Goal: Information Seeking & Learning: Learn about a topic

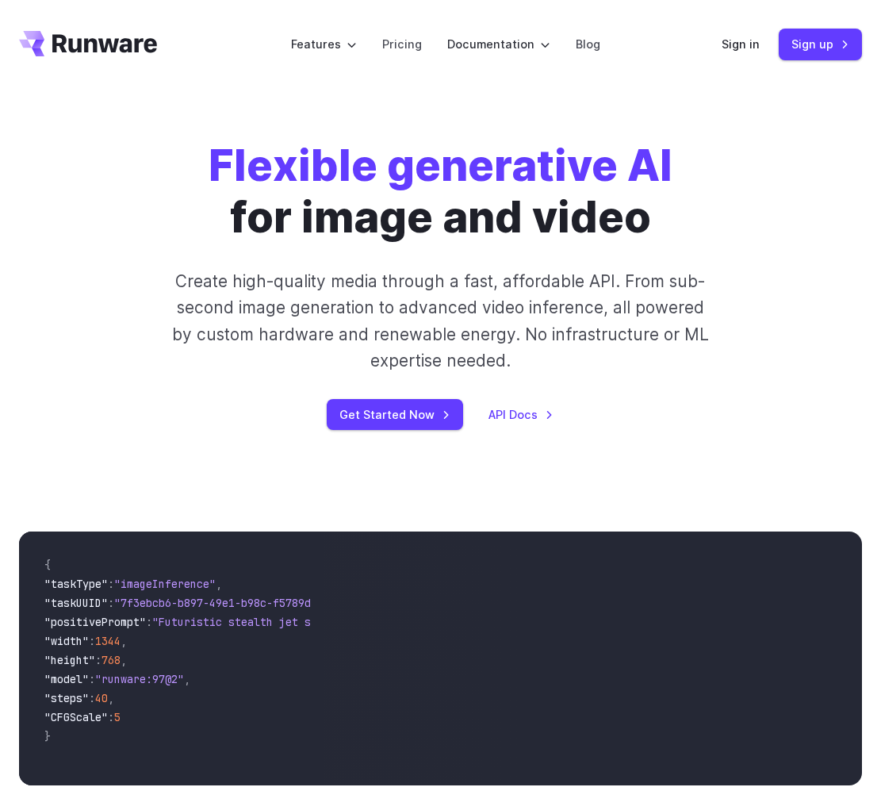
click at [141, 324] on div "Flexible generative AI for image and video Create high-quality media through a …" at bounding box center [440, 285] width 674 height 290
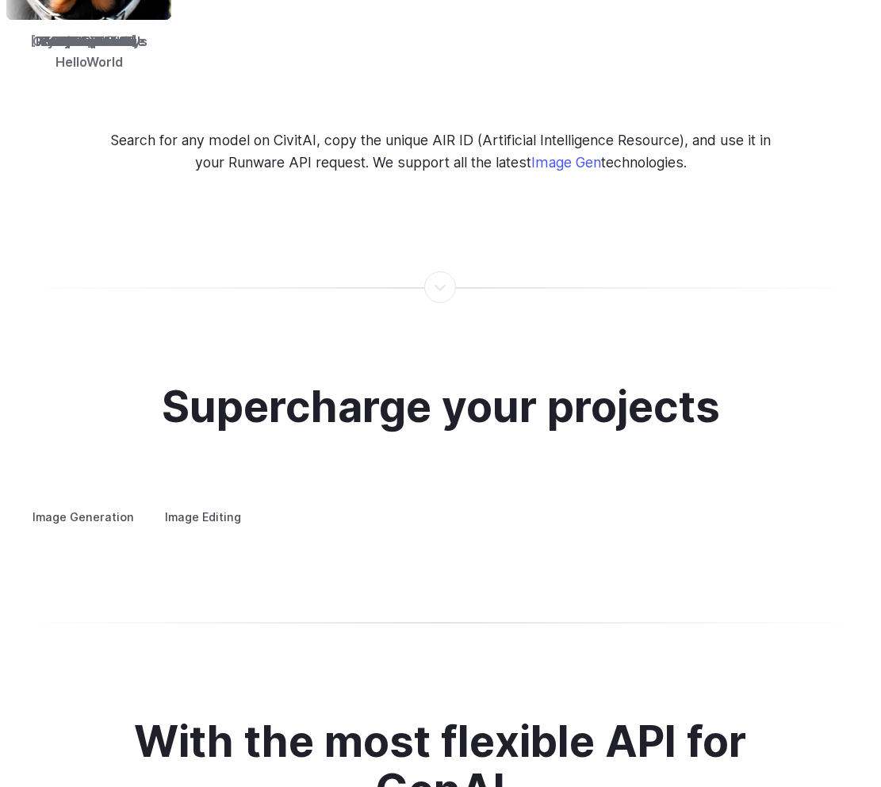
scroll to position [2803, 0]
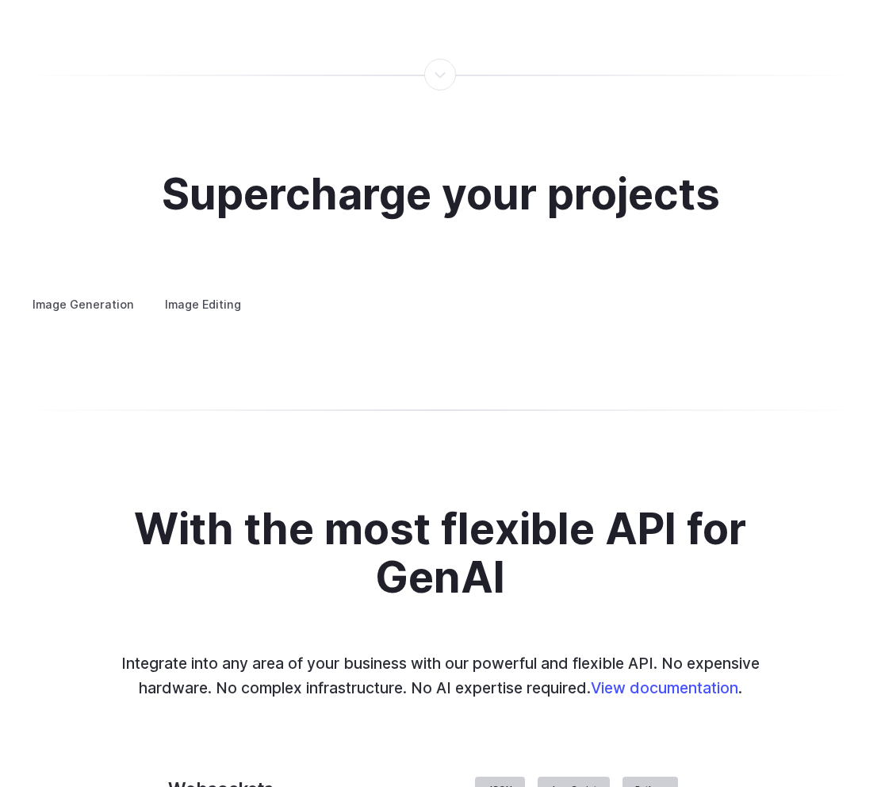
click at [208, 290] on label "Image Editing" at bounding box center [202, 304] width 103 height 28
click at [98, 290] on label "Image Generation" at bounding box center [83, 304] width 128 height 28
click at [161, 290] on label "Image Editing" at bounding box center [202, 304] width 103 height 28
click at [88, 290] on label "Image Generation" at bounding box center [83, 304] width 128 height 28
click at [0, 0] on summary "Concept design" at bounding box center [0, 0] width 0 height 0
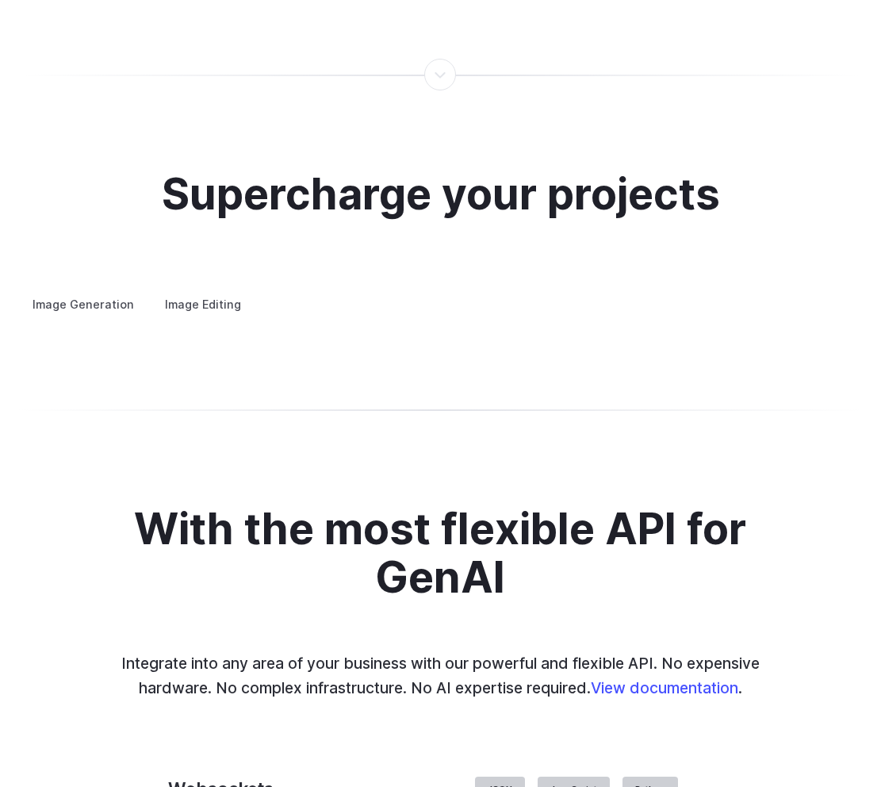
click at [0, 0] on summary "Creative styling" at bounding box center [0, 0] width 0 height 0
click at [0, 0] on details "Architecture Visualize architectural designs with ease, from initial sketches t…" at bounding box center [0, 0] width 0 height 0
click at [0, 0] on summary "Architecture" at bounding box center [0, 0] width 0 height 0
click at [0, 0] on summary "Product design" at bounding box center [0, 0] width 0 height 0
click at [0, 0] on summary "Personalized assets" at bounding box center [0, 0] width 0 height 0
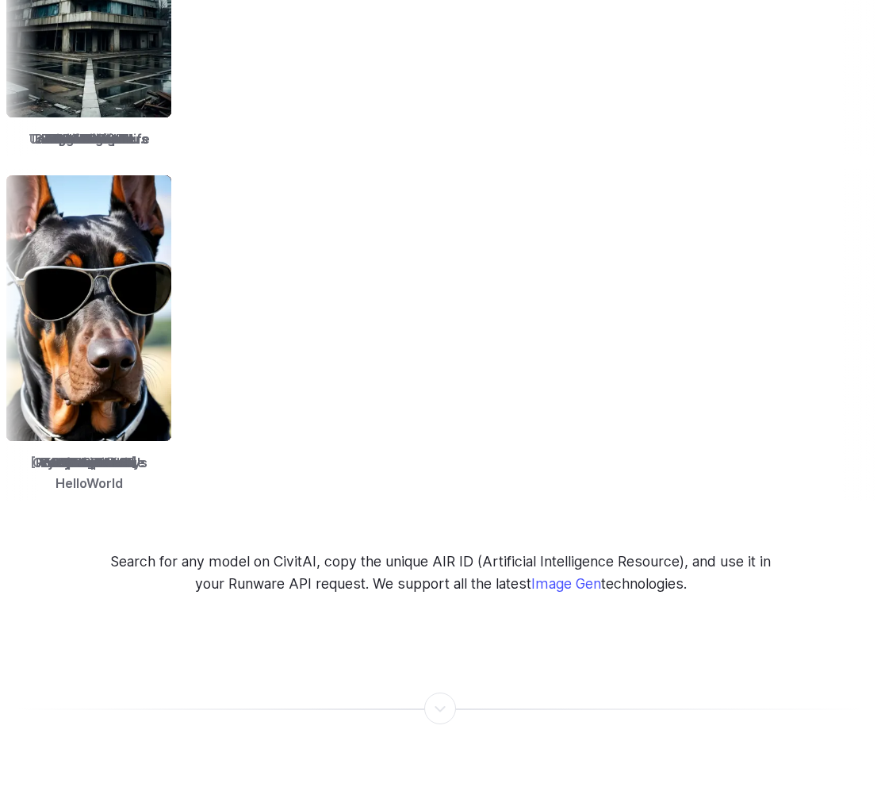
scroll to position [0, 0]
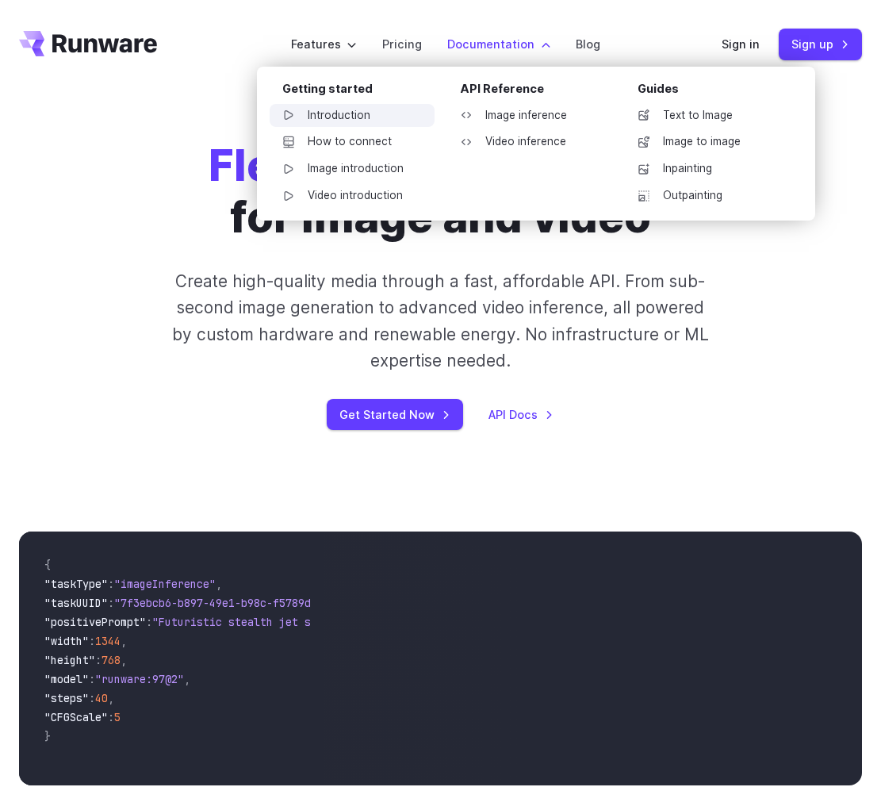
click at [366, 110] on link "Introduction" at bounding box center [352, 116] width 165 height 24
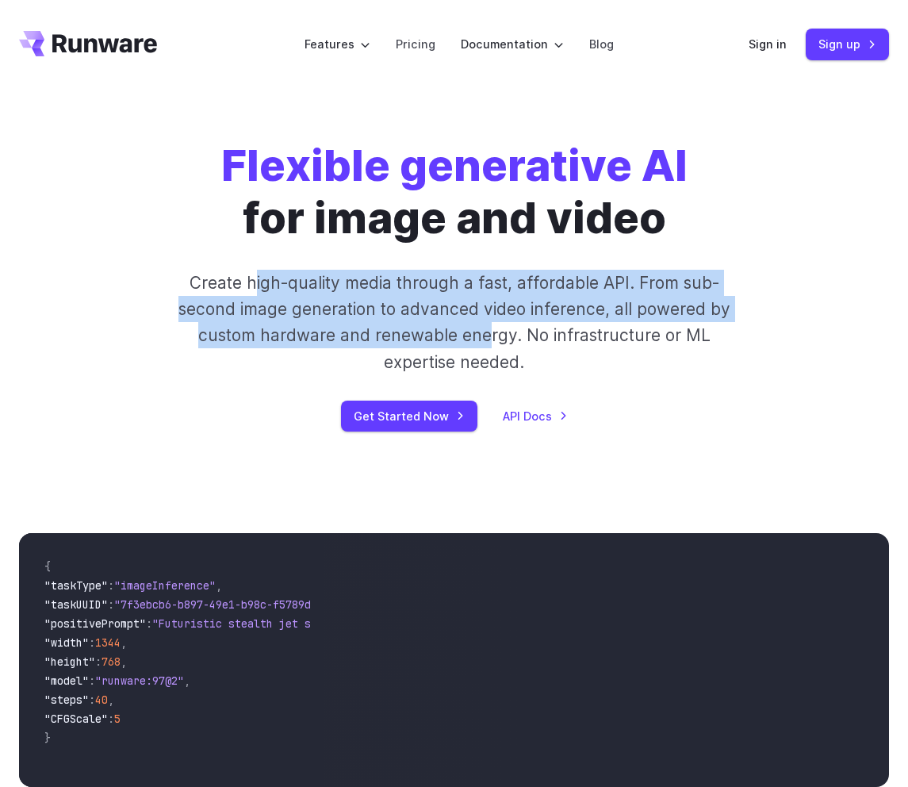
drag, startPoint x: 267, startPoint y: 285, endPoint x: 491, endPoint y: 327, distance: 227.4
click at [491, 327] on p "Create high-quality media through a fast, affordable API. From sub-second image…" at bounding box center [453, 322] width 557 height 105
click at [492, 326] on p "Create high-quality media through a fast, affordable API. From sub-second image…" at bounding box center [453, 322] width 557 height 105
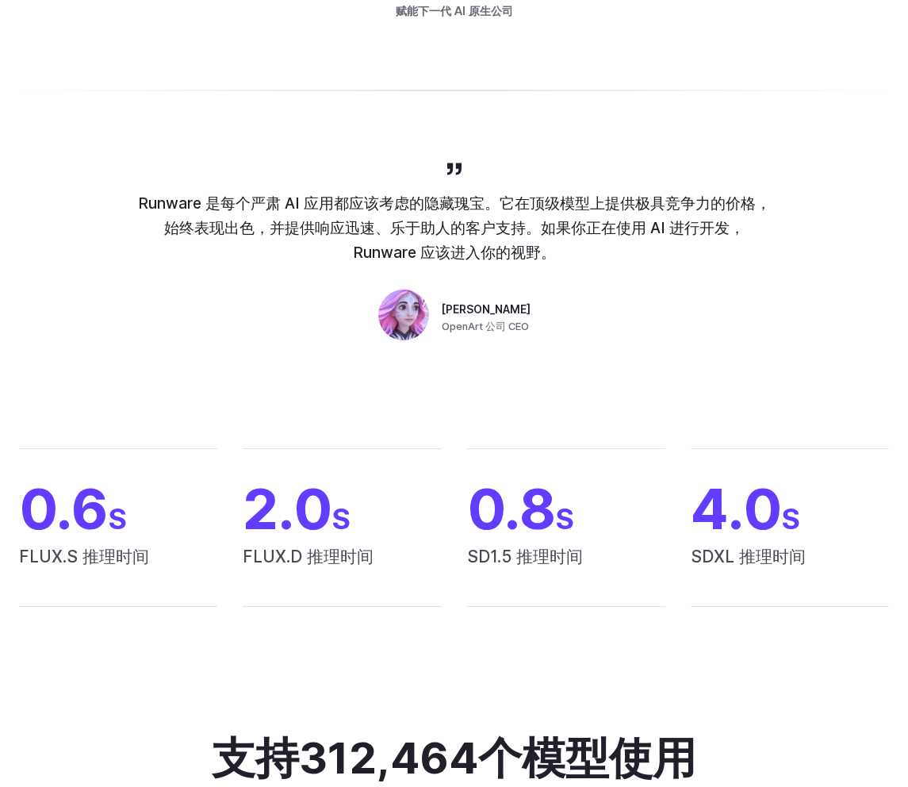
scroll to position [709, 0]
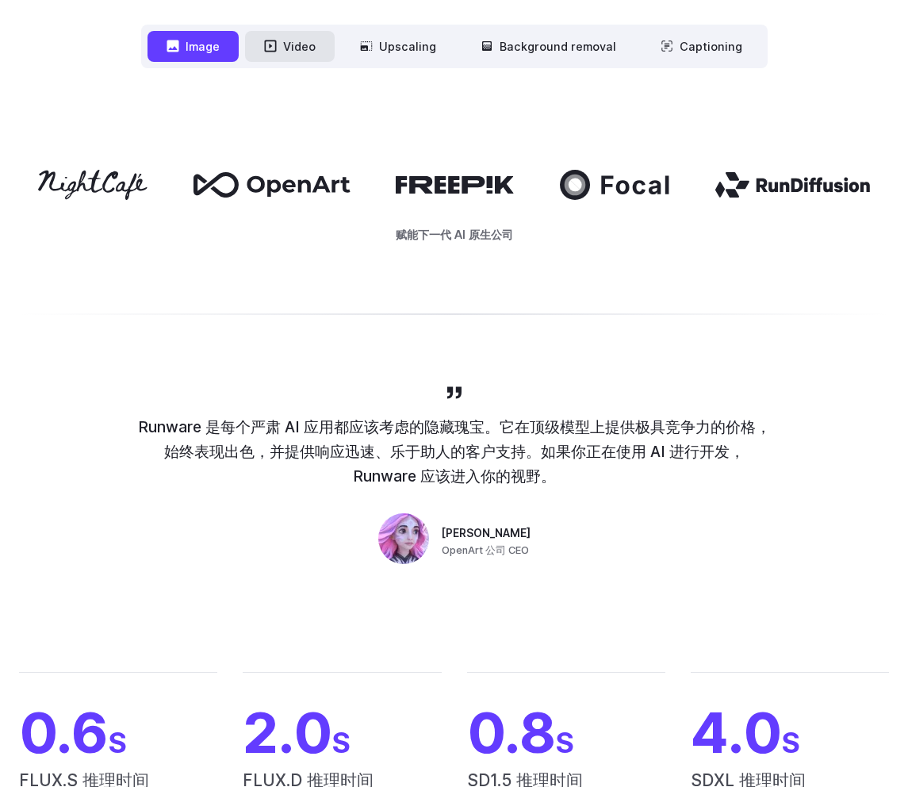
click at [305, 40] on button "Video" at bounding box center [290, 46] width 90 height 31
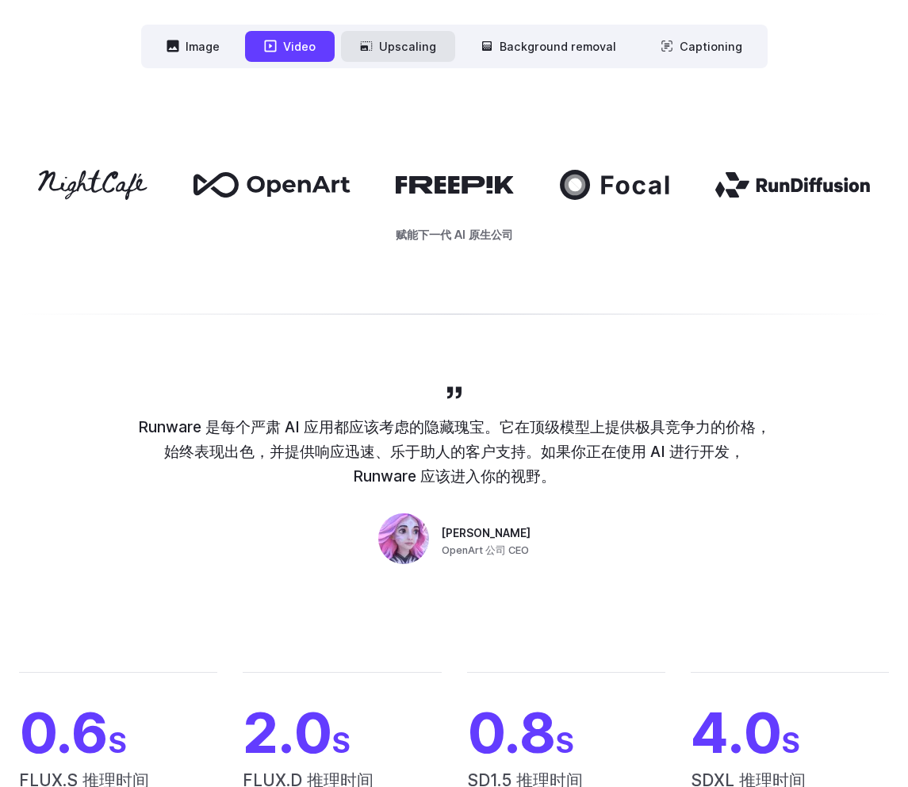
click at [389, 44] on button "Upscaling" at bounding box center [398, 46] width 114 height 31
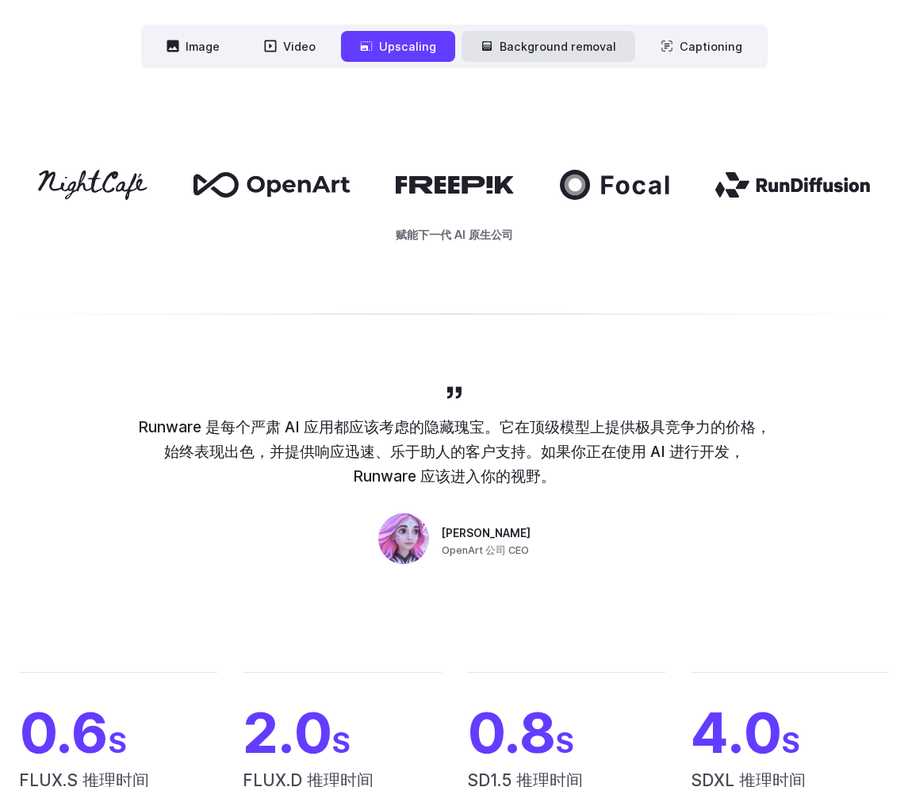
click at [521, 40] on button "Background removal" at bounding box center [549, 46] width 174 height 31
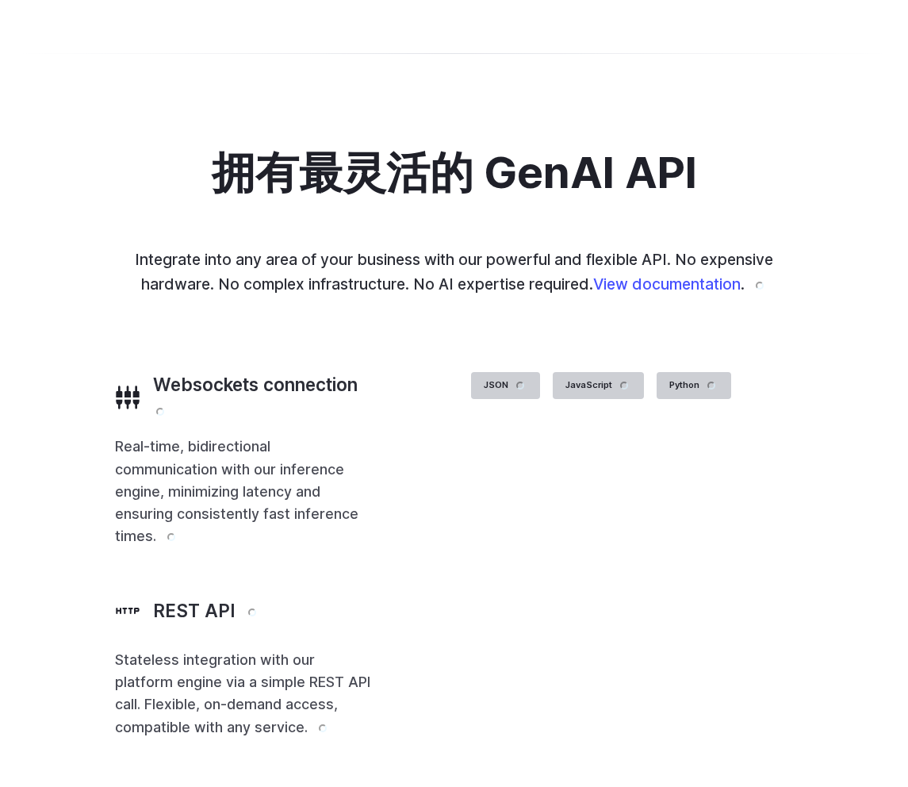
scroll to position [3010, 0]
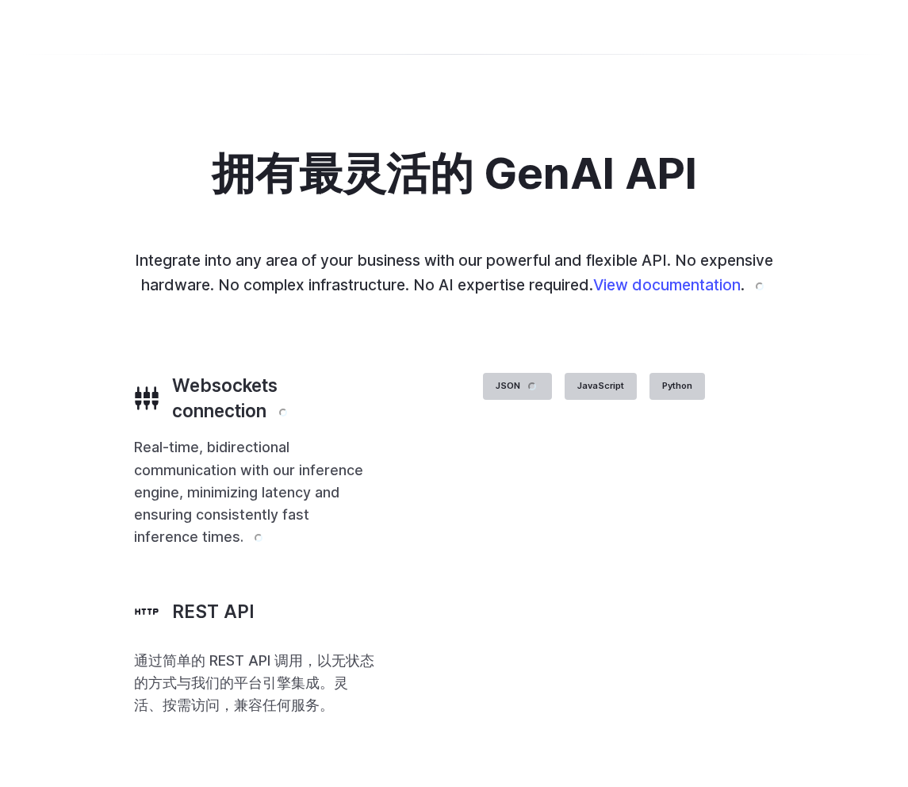
click at [0, 0] on div at bounding box center [0, 0] width 0 height 0
click at [0, 0] on button "Go to 3 of 4" at bounding box center [0, 0] width 0 height 0
click at [0, 0] on button "Go to 4 of 4" at bounding box center [0, 0] width 0 height 0
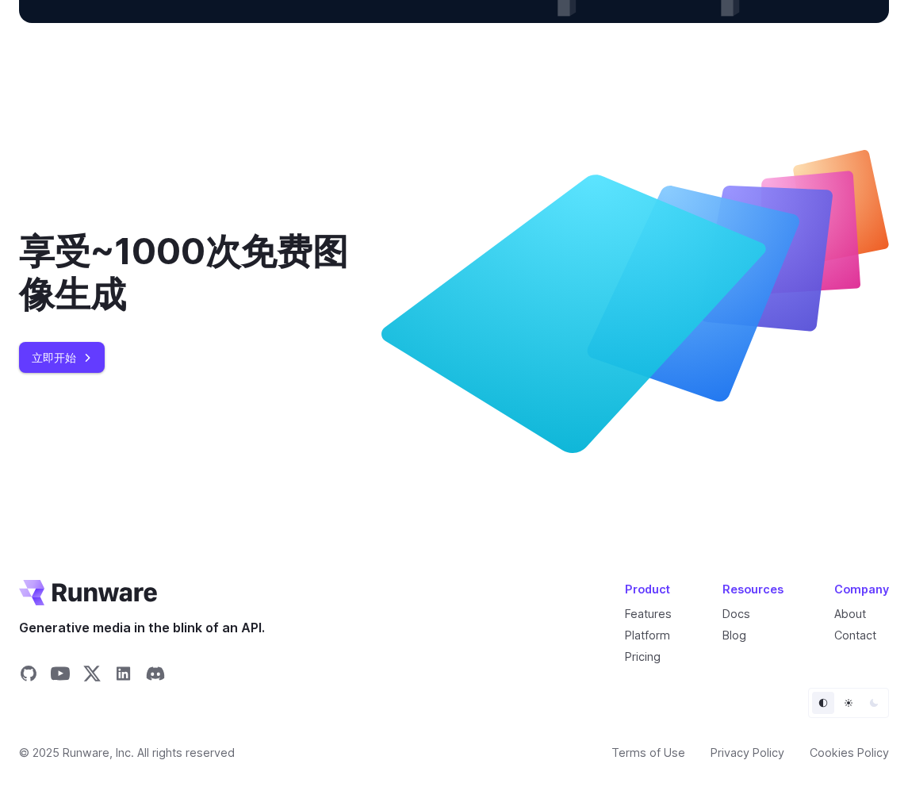
scroll to position [5451, 0]
click at [89, 672] on icon "Share on X" at bounding box center [91, 673] width 19 height 19
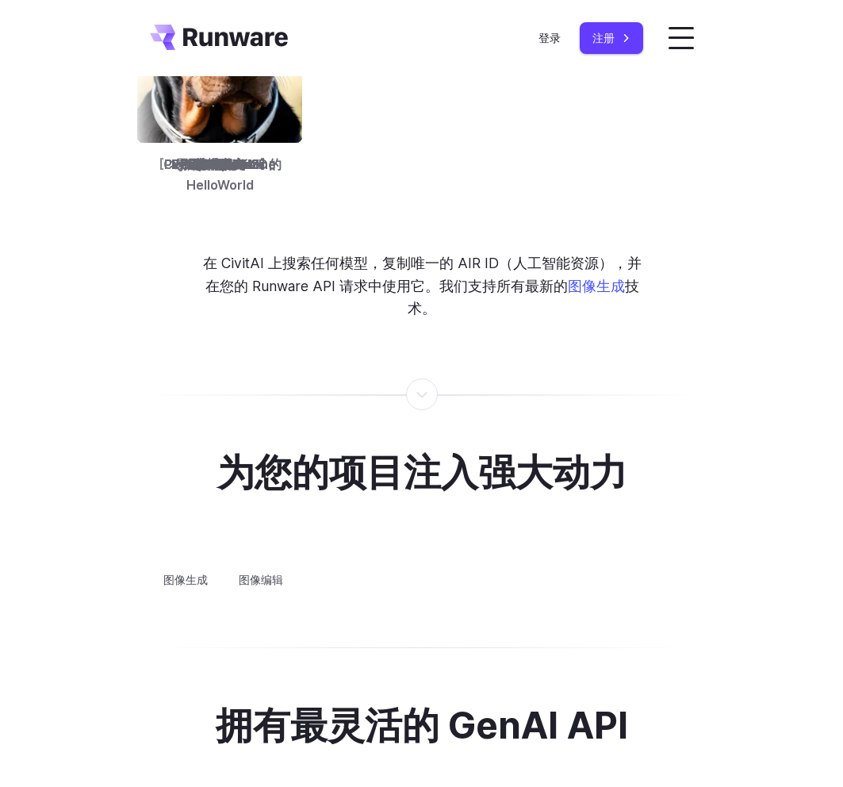
scroll to position [2567, 0]
